Goal: Information Seeking & Learning: Learn about a topic

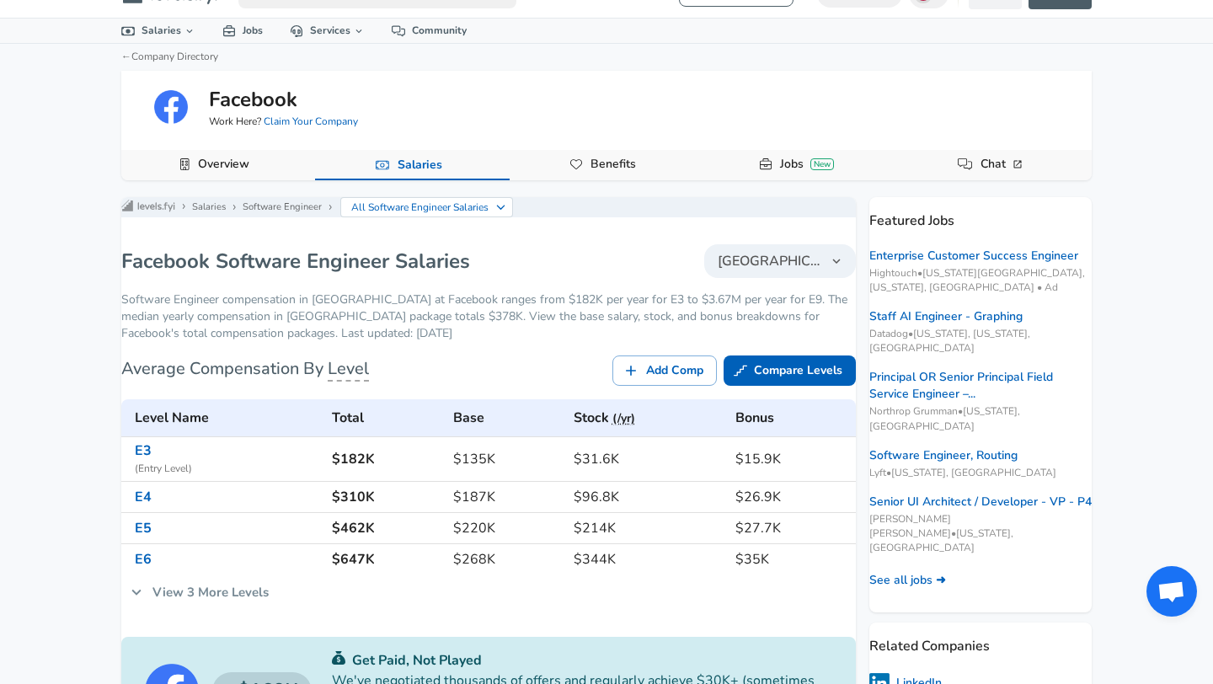
scroll to position [33, 0]
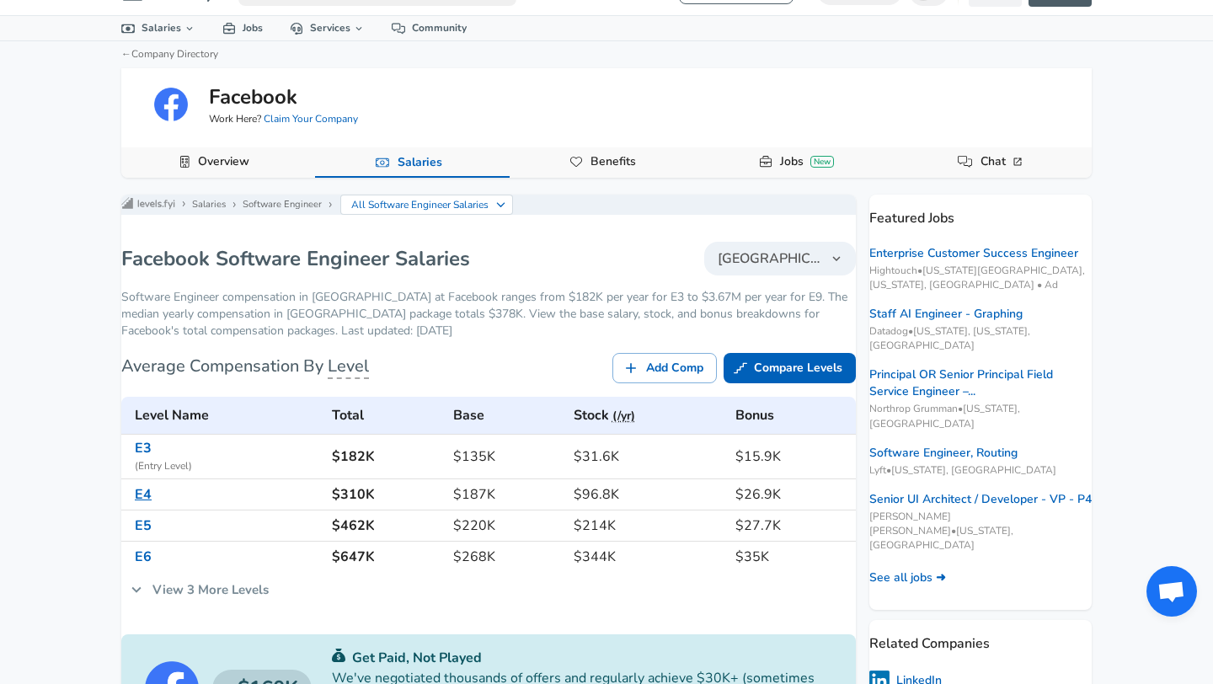
click at [152, 504] on link "E4" at bounding box center [143, 494] width 17 height 19
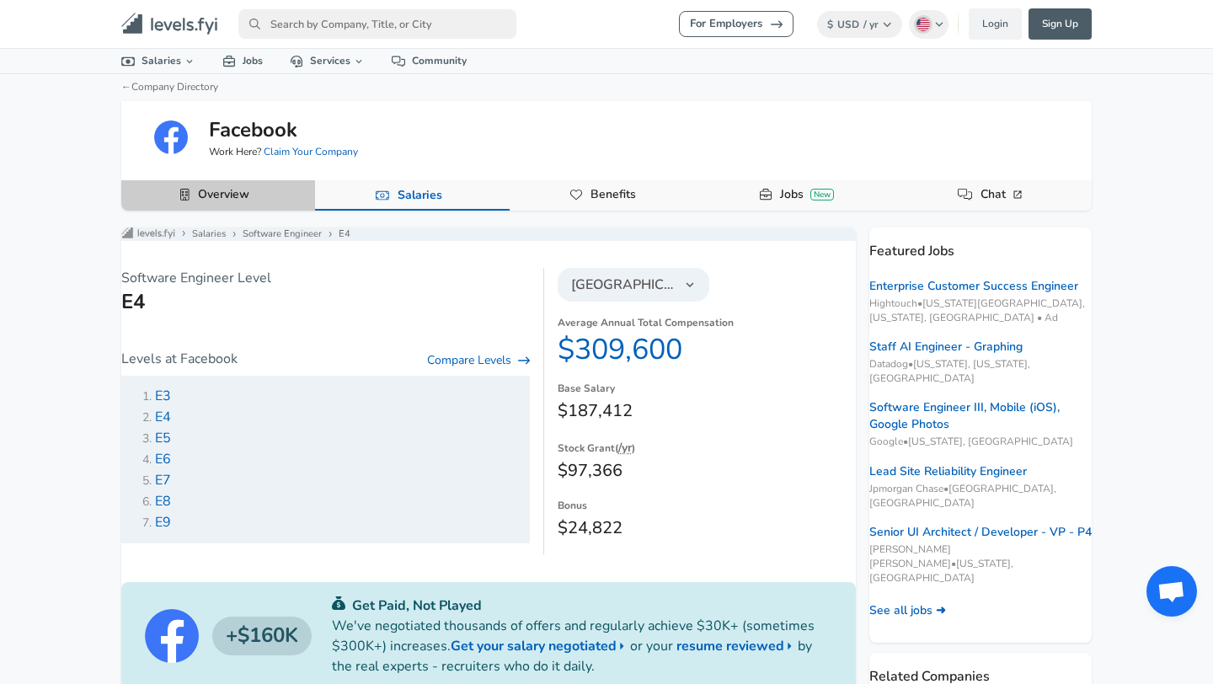
click at [259, 200] on button "Overview" at bounding box center [218, 195] width 194 height 30
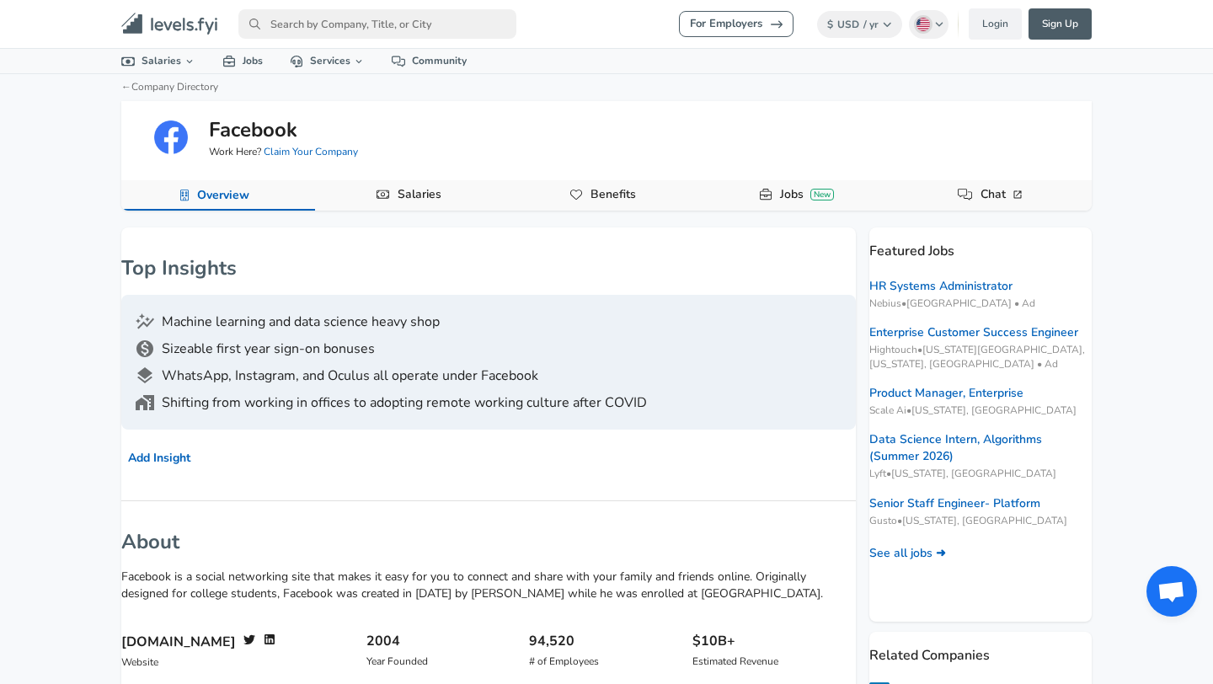
click at [653, 195] on button "Benefits" at bounding box center [606, 195] width 194 height 30
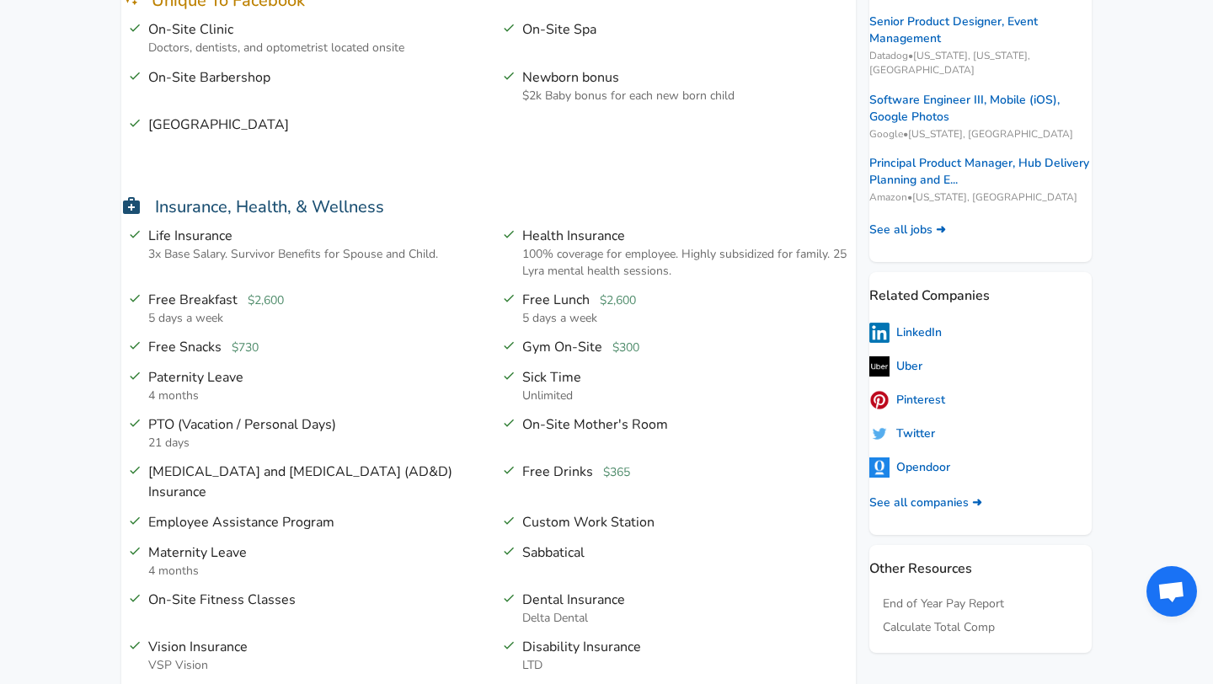
scroll to position [376, 0]
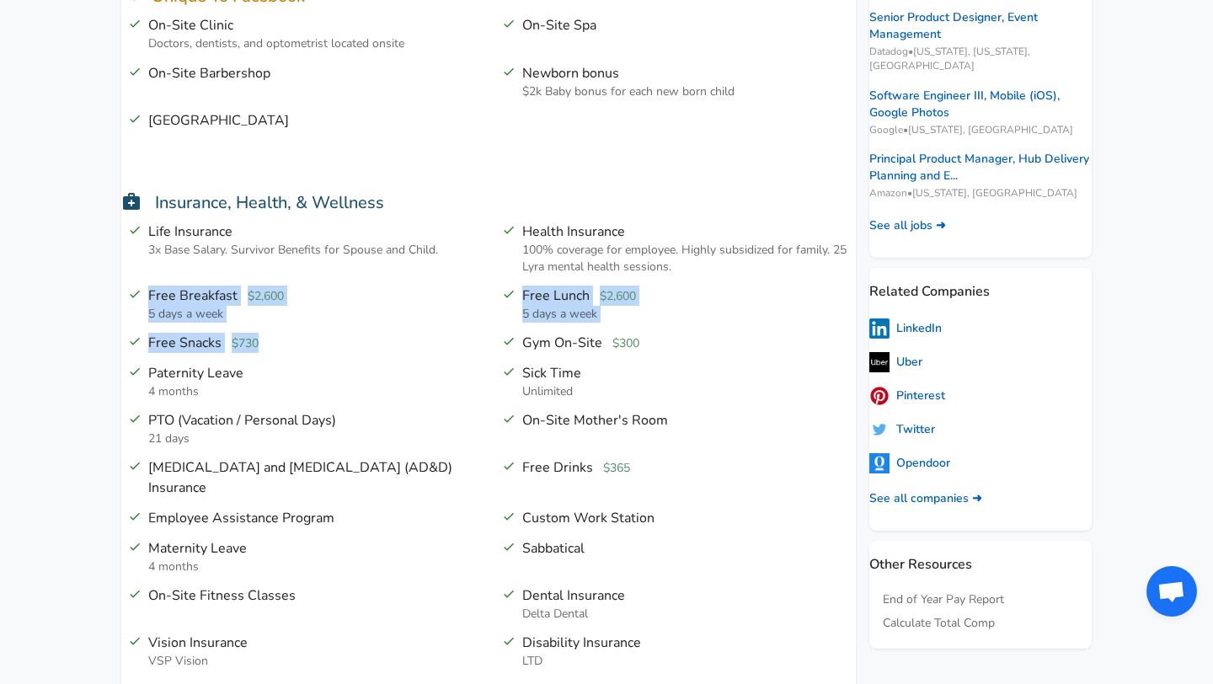
drag, startPoint x: 291, startPoint y: 339, endPoint x: 159, endPoint y: 295, distance: 139.3
click at [161, 295] on div "Life Insurance 3x Base Salary. Survivor Benefits for Spouse and Child. Health I…" at bounding box center [482, 477] width 748 height 522
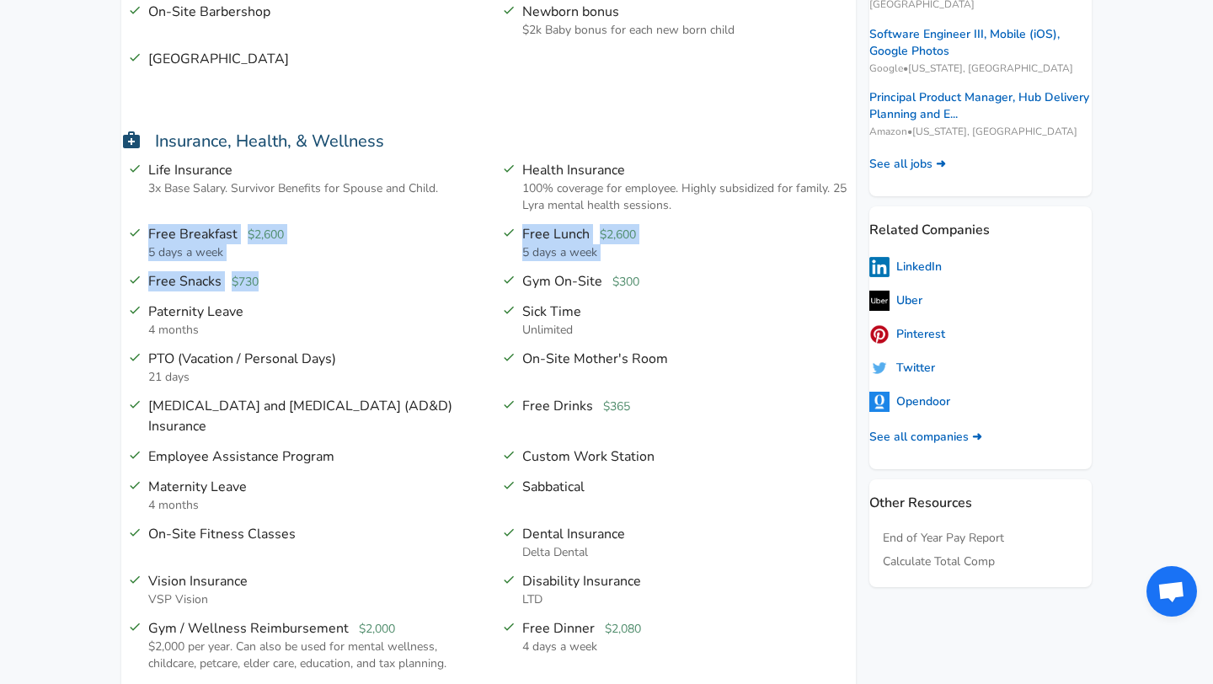
scroll to position [441, 0]
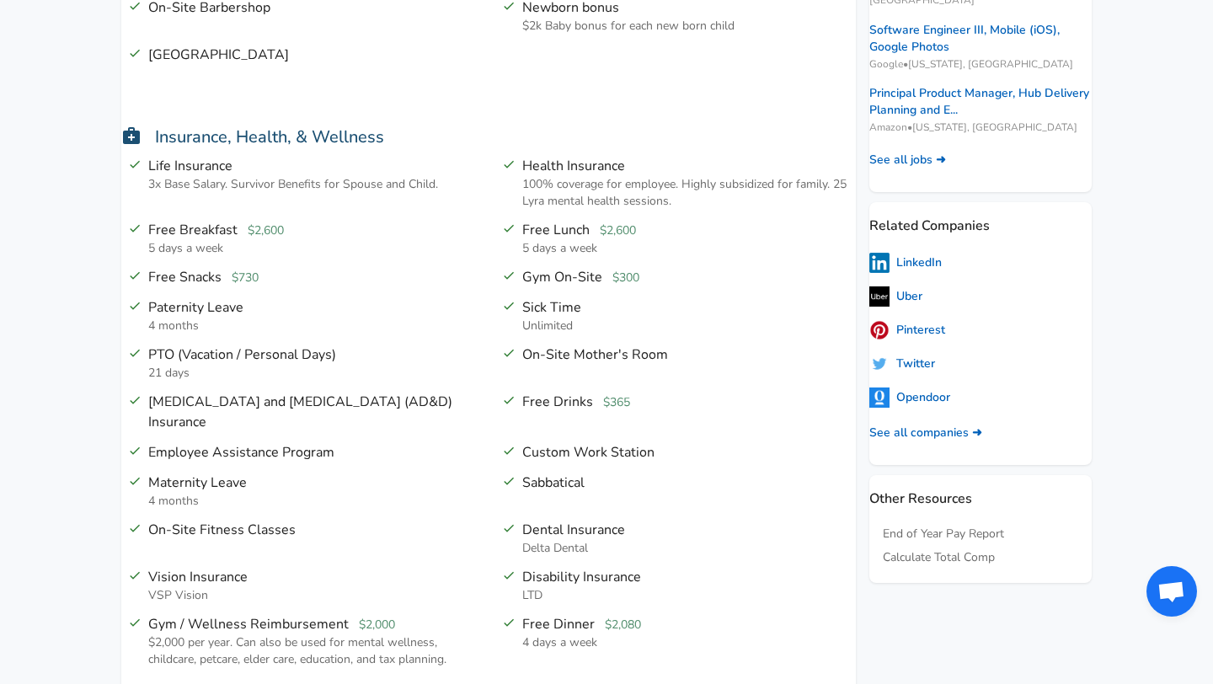
click at [499, 403] on li "Free Drinks $365" at bounding box center [675, 402] width 360 height 30
click at [509, 396] on icon at bounding box center [508, 399] width 13 height 13
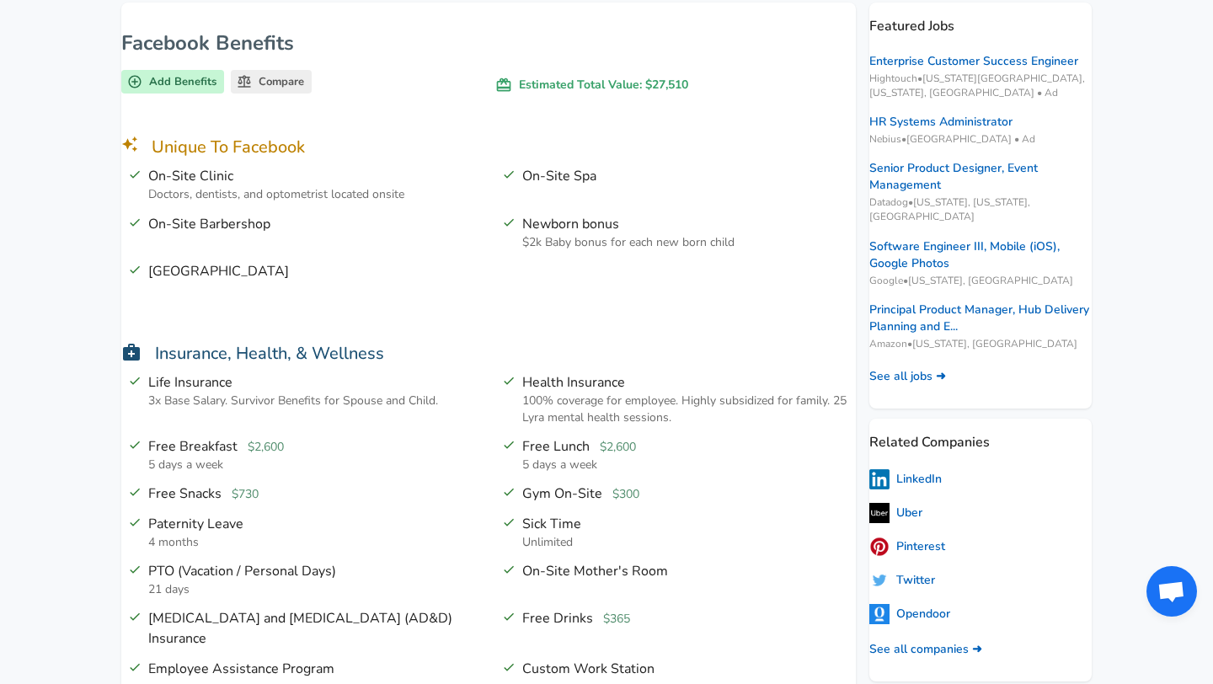
scroll to position [220, 0]
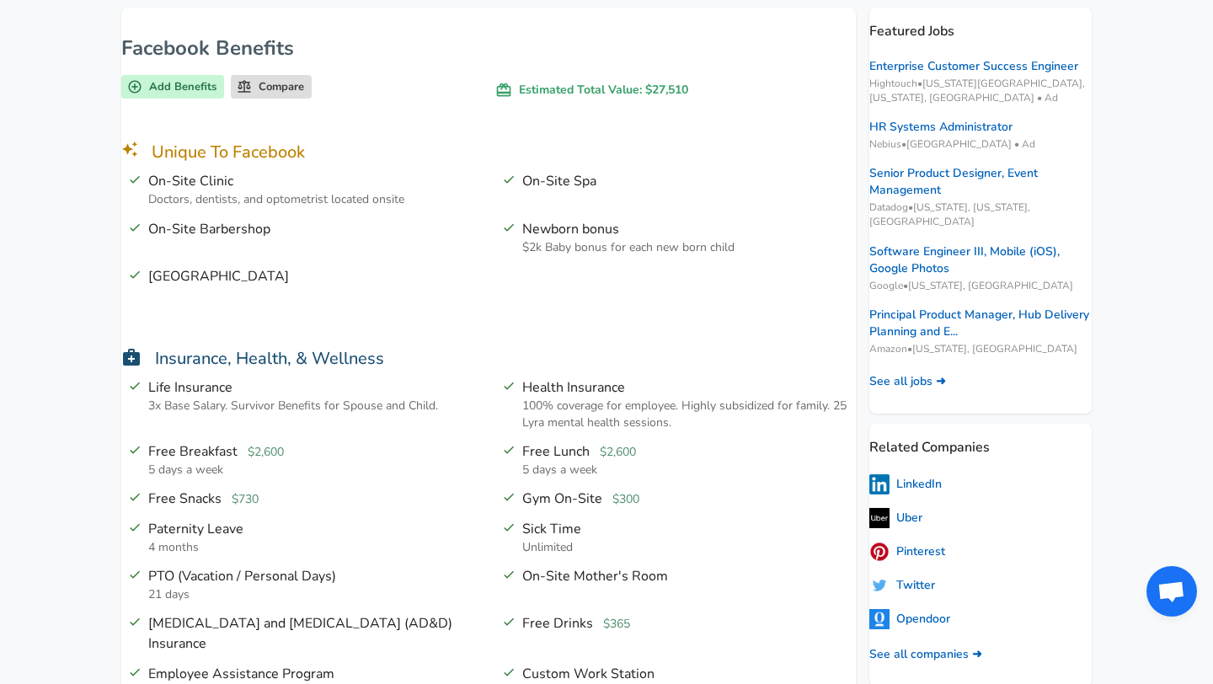
click at [252, 83] on icon at bounding box center [244, 86] width 15 height 15
